Goal: Information Seeking & Learning: Learn about a topic

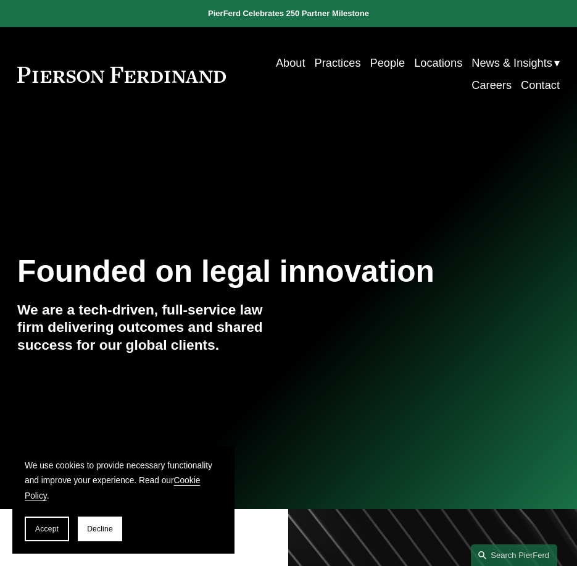
click at [387, 63] on link "People" at bounding box center [387, 63] width 35 height 22
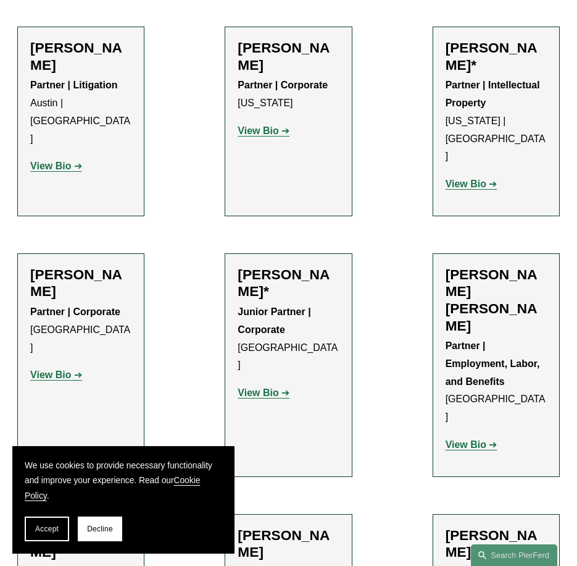
scroll to position [698, 0]
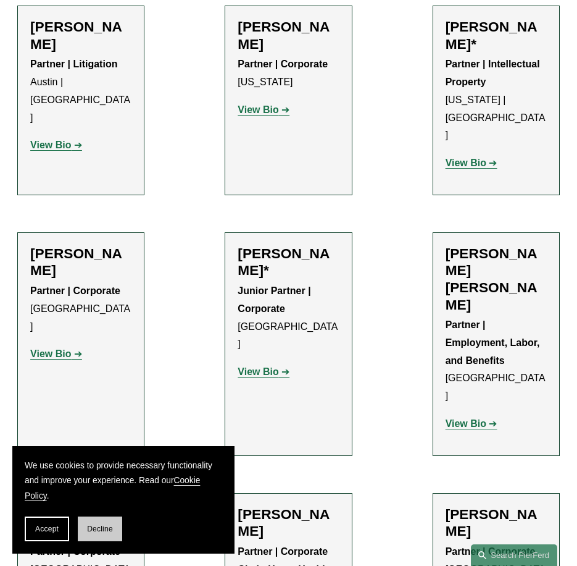
click at [110, 523] on button "Decline" at bounding box center [100, 528] width 44 height 25
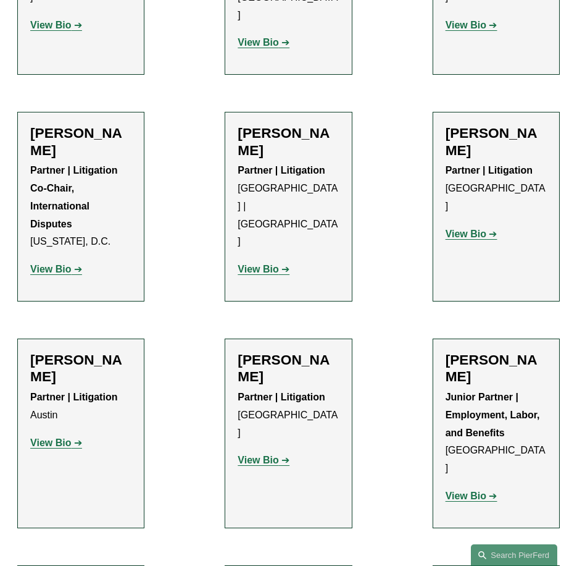
scroll to position [3028, 0]
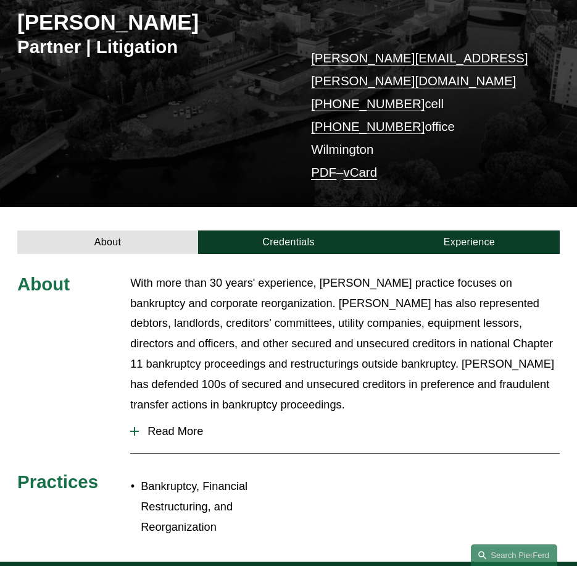
scroll to position [178, 0]
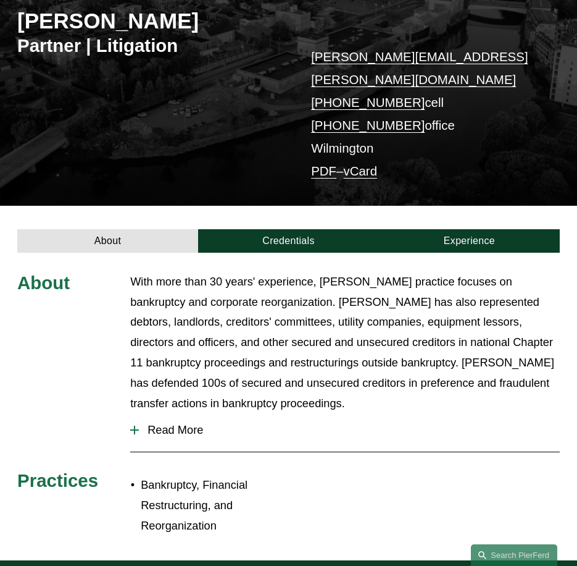
drag, startPoint x: 356, startPoint y: 75, endPoint x: 211, endPoint y: 146, distance: 161.6
click at [211, 146] on div "[PERSON_NAME] Partner | Litigation [PERSON_NAME][EMAIL_ADDRESS][PERSON_NAME][DO…" at bounding box center [288, 83] width 577 height 245
click at [189, 423] on span "Read More" at bounding box center [349, 430] width 421 height 14
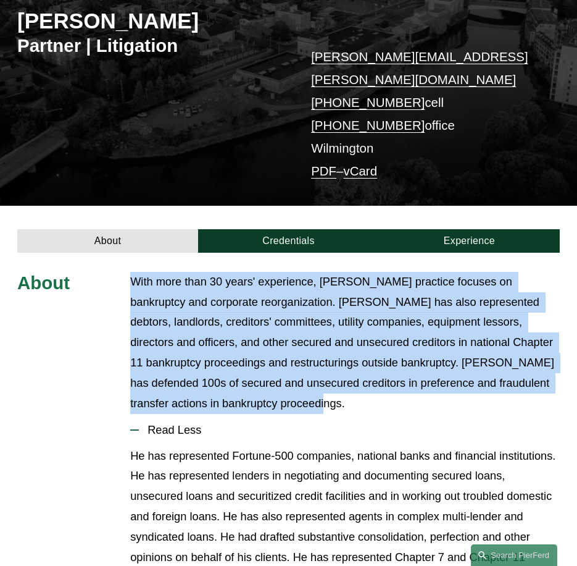
drag, startPoint x: 133, startPoint y: 260, endPoint x: 272, endPoint y: 379, distance: 183.1
click at [272, 379] on p "With more than 30 years' experience, [PERSON_NAME] practice focuses on bankrupt…" at bounding box center [345, 343] width 430 height 142
drag, startPoint x: 272, startPoint y: 379, endPoint x: 227, endPoint y: 301, distance: 89.4
copy p "With more than 30 years' experience, [PERSON_NAME] practice focuses on bankrupt…"
click at [293, 414] on button "Read Less" at bounding box center [345, 430] width 430 height 32
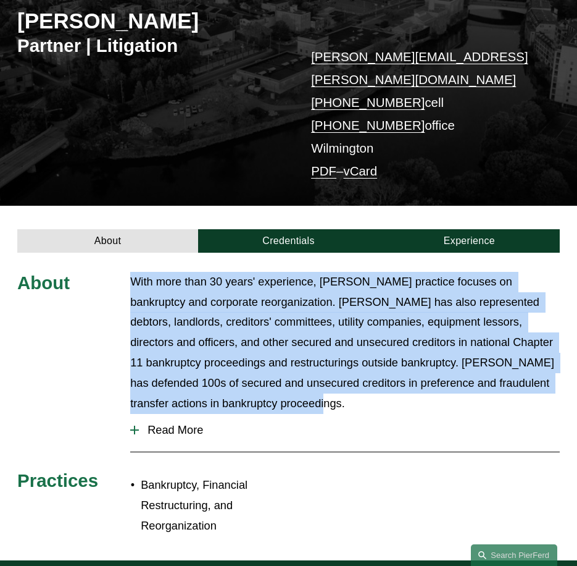
click at [559, 280] on p "With more than 30 years' experience, [PERSON_NAME] practice focuses on bankrupt…" at bounding box center [345, 343] width 430 height 142
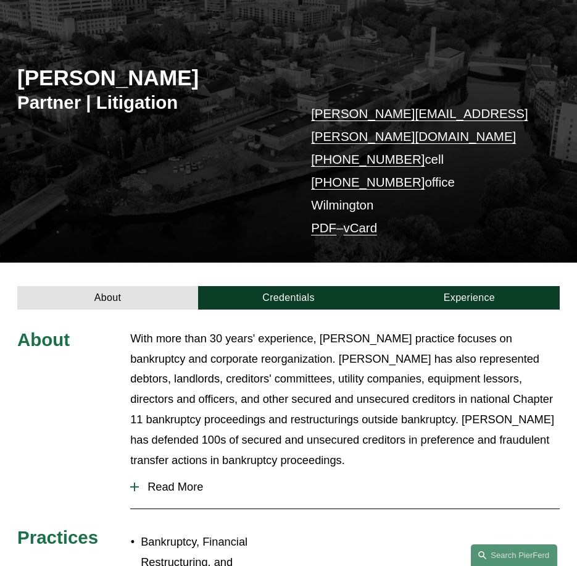
scroll to position [65, 0]
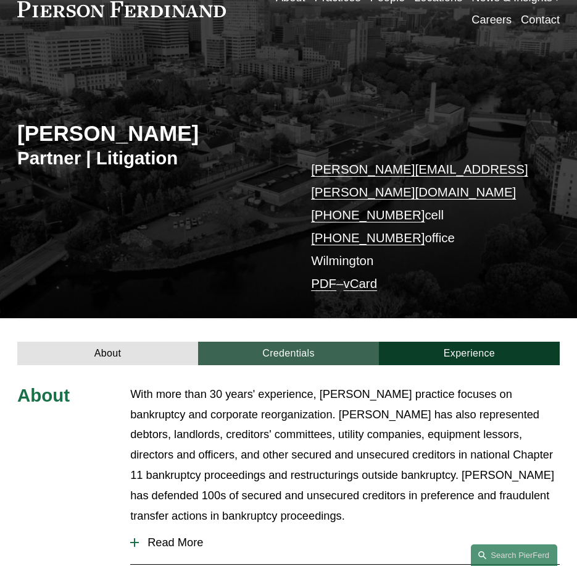
click at [288, 341] on link "Credentials" at bounding box center [288, 352] width 181 height 23
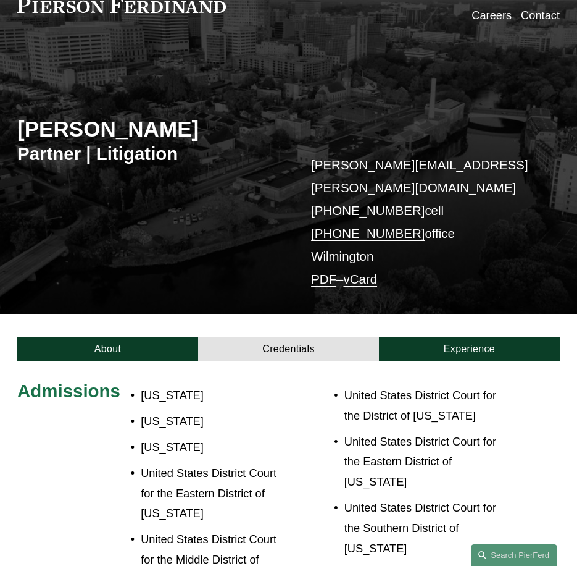
scroll to position [0, 0]
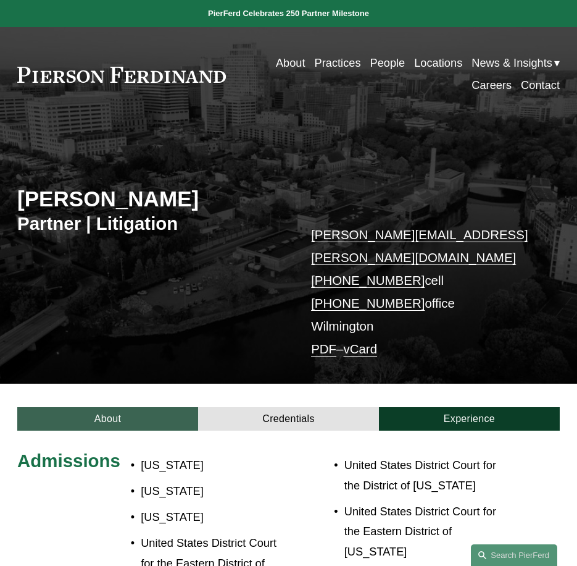
click at [143, 407] on link "About" at bounding box center [107, 418] width 181 height 23
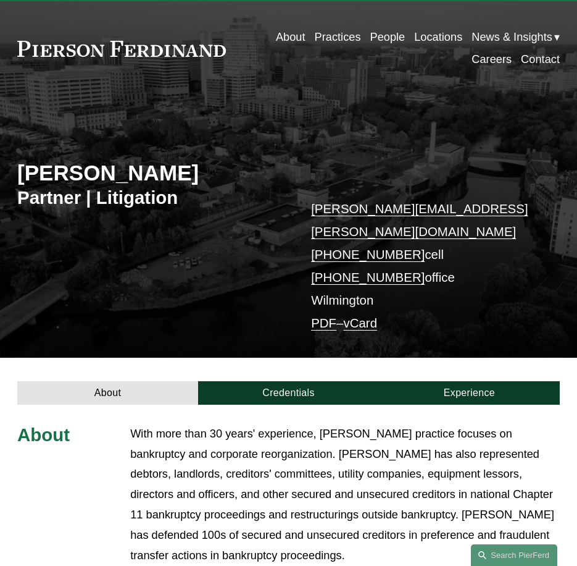
scroll to position [17, 0]
